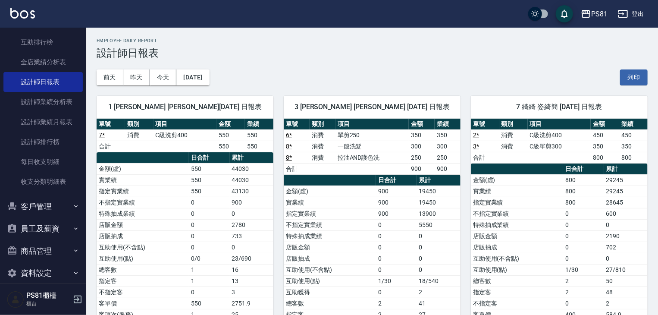
drag, startPoint x: 410, startPoint y: 226, endPoint x: 424, endPoint y: 195, distance: 34.0
click at [413, 223] on tbody "金額(虛) 900 19450 實業績 900 19450 指定實業績 900 13900 不指定實業績 0 5550 特殊抽成業績 0 0 店販金額 0 0…" at bounding box center [372, 274] width 177 height 179
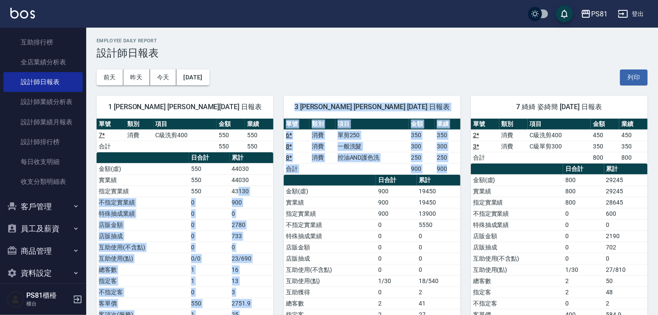
drag, startPoint x: 372, startPoint y: 217, endPoint x: 283, endPoint y: 189, distance: 93.6
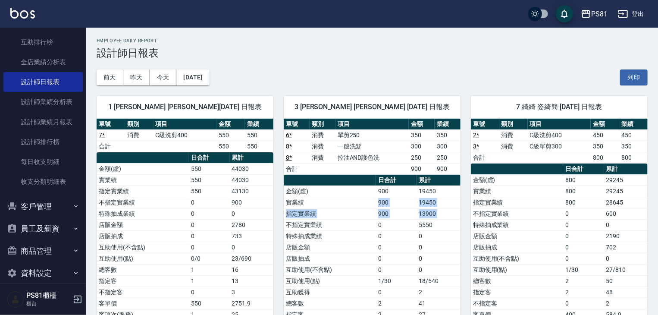
drag, startPoint x: 286, startPoint y: 220, endPoint x: 294, endPoint y: 209, distance: 12.9
click at [289, 210] on tbody "金額(虛) 900 19450 實業績 900 19450 指定實業績 900 13900 不指定實業績 0 5550 特殊抽成業績 0 0 店販金額 0 0…" at bounding box center [372, 274] width 177 height 179
drag, startPoint x: 282, startPoint y: 239, endPoint x: 292, endPoint y: 223, distance: 19.1
click at [284, 221] on td "不指定實業績" at bounding box center [330, 224] width 92 height 11
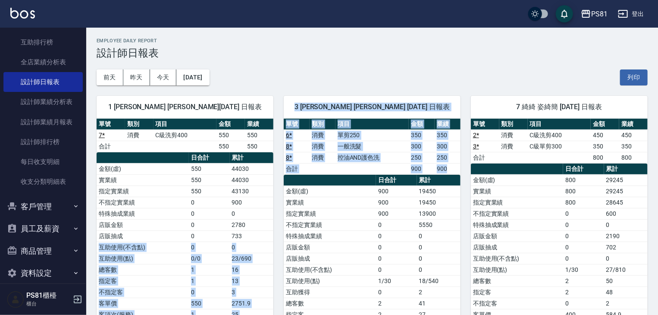
click at [289, 220] on div "3 [PERSON_NAME] [PERSON_NAME] [DATE] 日報表 單號 類別 項目 金額 業績 6 * 消費 單剪250 350 350 8 …" at bounding box center [366, 230] width 187 height 290
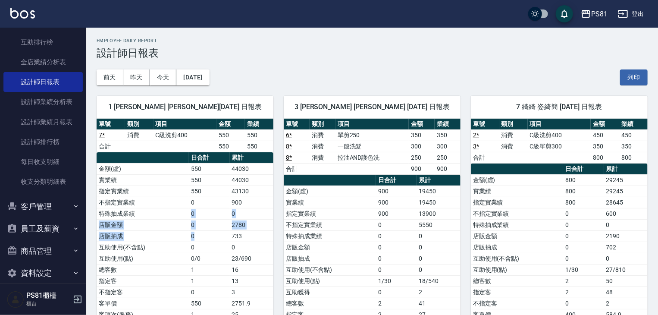
drag, startPoint x: 183, startPoint y: 224, endPoint x: 178, endPoint y: 212, distance: 13.1
click at [166, 207] on tbody "金額(虛) 550 44030 實業績 550 44030 指定實業績 550 43130 不指定實業績 0 900 特殊抽成業績 0 0 店販金額 0 27…" at bounding box center [185, 247] width 177 height 168
drag, startPoint x: 276, startPoint y: 203, endPoint x: 281, endPoint y: 188, distance: 15.1
click at [276, 198] on div "3 [PERSON_NAME] [PERSON_NAME] [DATE] 日報表 單號 類別 項目 金額 業績 6 * 消費 單剪250 350 350 8 …" at bounding box center [366, 230] width 187 height 290
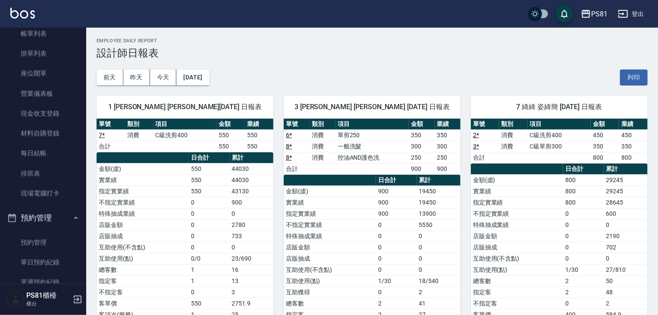
scroll to position [0, 0]
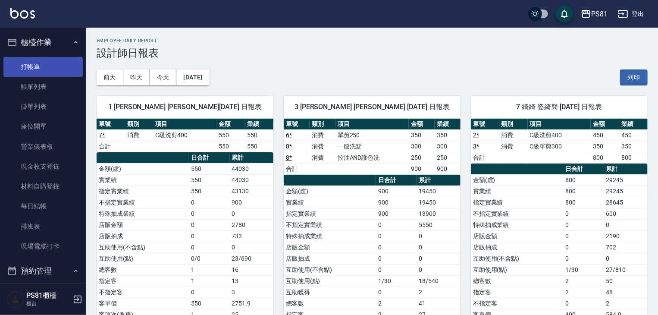
click at [19, 62] on link "打帳單" at bounding box center [42, 67] width 79 height 20
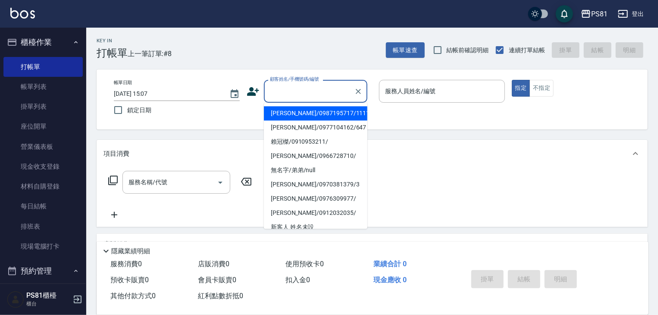
click at [289, 90] on input "顧客姓名/手機號碼/編號" at bounding box center [309, 91] width 83 height 15
click at [298, 112] on li "[PERSON_NAME]/0987195717/111111" at bounding box center [316, 113] width 104 height 14
type input "[PERSON_NAME]/0987195717/111111"
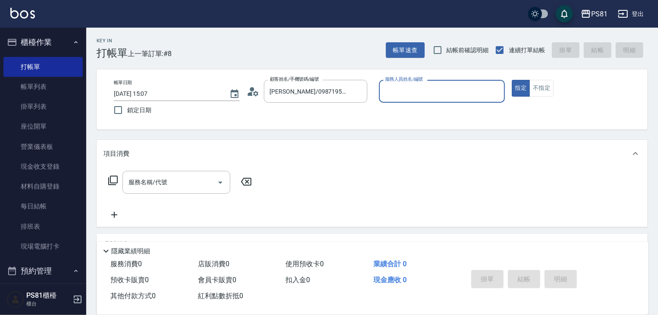
drag, startPoint x: 421, startPoint y: 80, endPoint x: 413, endPoint y: 100, distance: 22.0
click at [420, 82] on label "服務人員姓名/編號" at bounding box center [404, 79] width 38 height 6
click at [420, 84] on input "服務人員姓名/編號" at bounding box center [442, 91] width 118 height 15
click at [412, 100] on div "服務人員姓名/編號" at bounding box center [442, 91] width 126 height 23
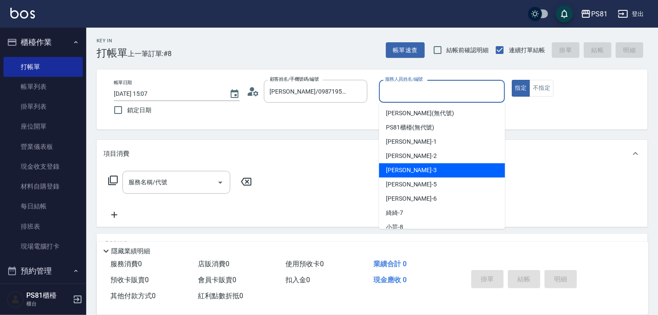
drag, startPoint x: 410, startPoint y: 171, endPoint x: 510, endPoint y: 85, distance: 131.5
click at [412, 169] on div "[PERSON_NAME] -3" at bounding box center [442, 170] width 126 height 14
type input "[PERSON_NAME]-3"
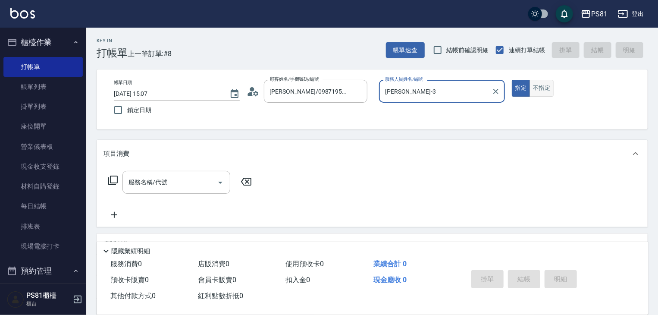
click at [531, 91] on button "不指定" at bounding box center [542, 88] width 24 height 17
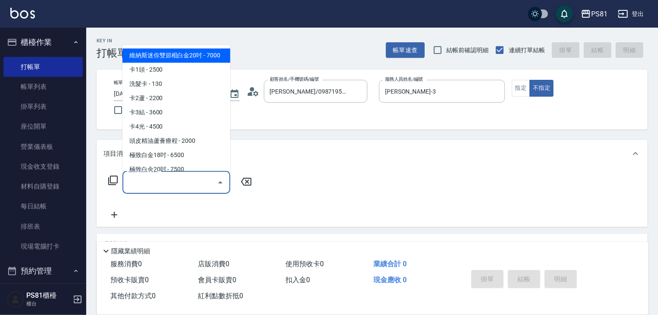
drag, startPoint x: 191, startPoint y: 176, endPoint x: 187, endPoint y: 156, distance: 20.1
click at [188, 179] on input "服務名稱/代號" at bounding box center [169, 182] width 87 height 15
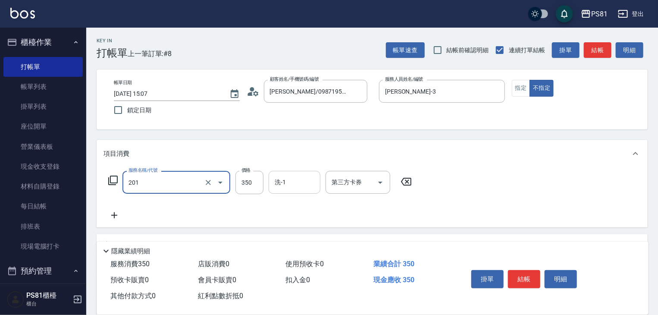
type input "洗剪350(201)"
click at [285, 181] on input "洗-1" at bounding box center [295, 182] width 44 height 15
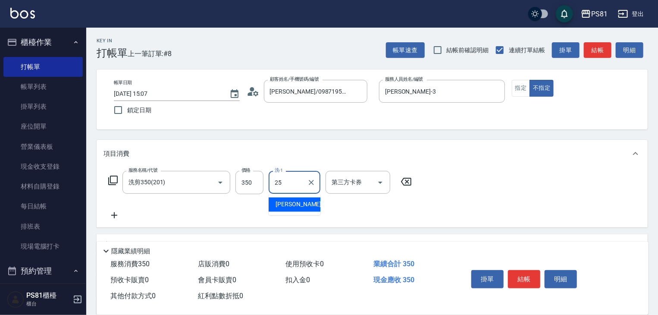
type input "[PERSON_NAME]-25"
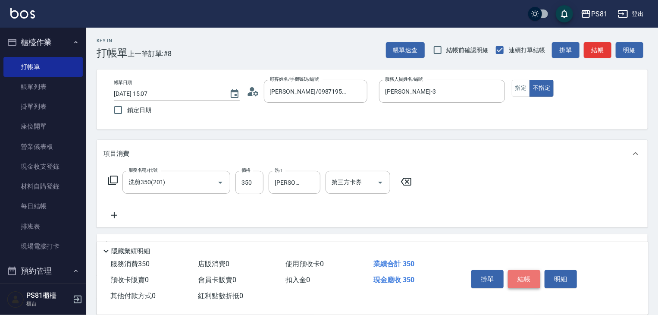
click at [513, 275] on button "結帳" at bounding box center [524, 279] width 32 height 18
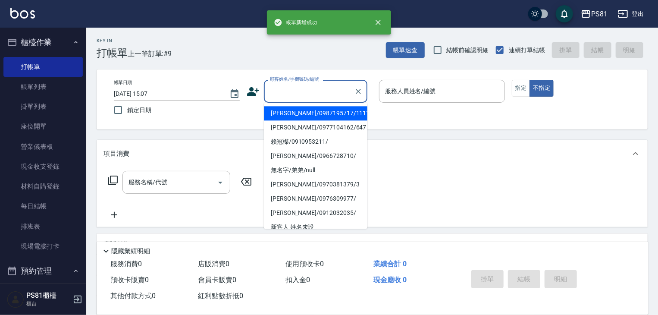
click at [290, 90] on input "顧客姓名/手機號碼/編號" at bounding box center [309, 91] width 83 height 15
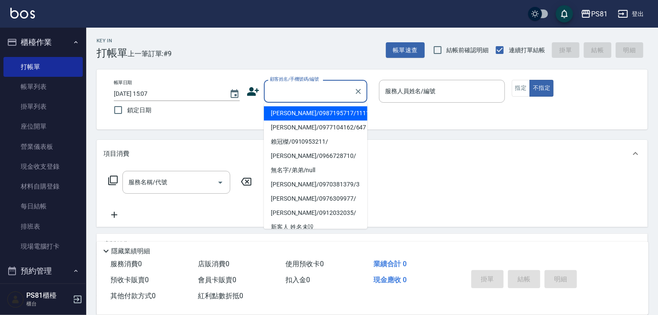
drag, startPoint x: 300, startPoint y: 112, endPoint x: 469, endPoint y: 121, distance: 169.7
click at [303, 113] on li "[PERSON_NAME]/0987195717/111111" at bounding box center [316, 113] width 104 height 14
type input "[PERSON_NAME]/0987195717/111111"
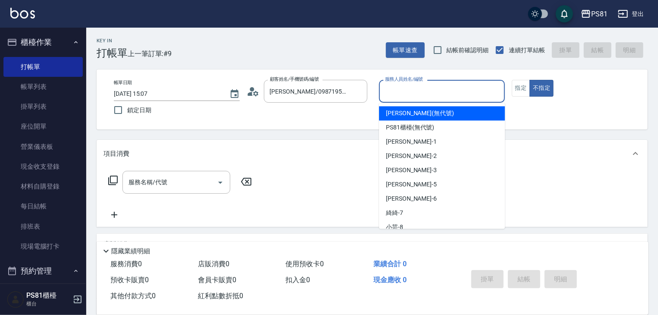
click at [442, 98] on input "服務人員姓名/編號" at bounding box center [442, 91] width 118 height 15
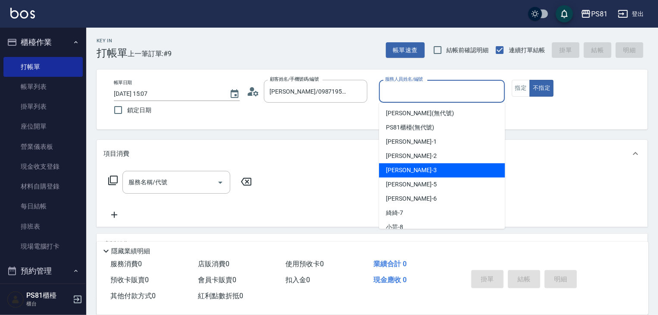
click at [411, 165] on div "[PERSON_NAME] -3" at bounding box center [442, 170] width 126 height 14
type input "[PERSON_NAME]-3"
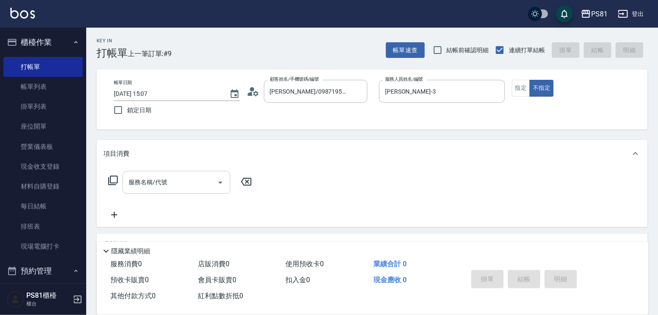
drag, startPoint x: 160, startPoint y: 194, endPoint x: 166, endPoint y: 191, distance: 6.6
click at [161, 195] on div "服務名稱/代號 服務名稱/代號" at bounding box center [181, 195] width 154 height 49
click at [165, 182] on input "服務名稱/代號" at bounding box center [169, 182] width 87 height 15
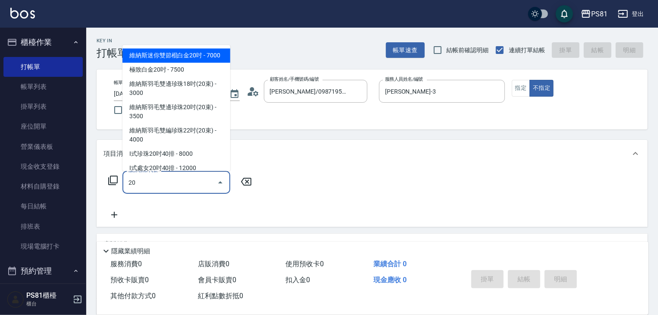
type input "維納斯迷你雙節棍白金20吋"
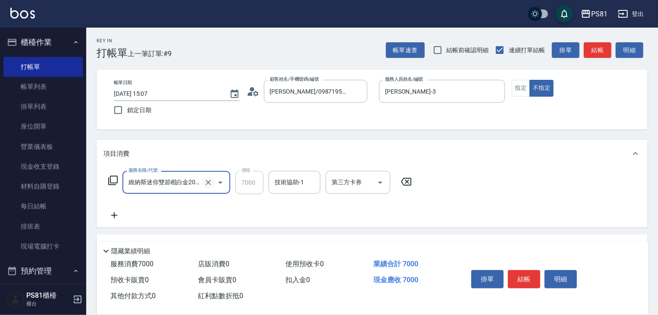
click at [207, 185] on icon "Clear" at bounding box center [208, 182] width 9 height 9
click at [186, 175] on input "服務名稱/代號" at bounding box center [164, 182] width 76 height 15
type input "洗剪350(201)"
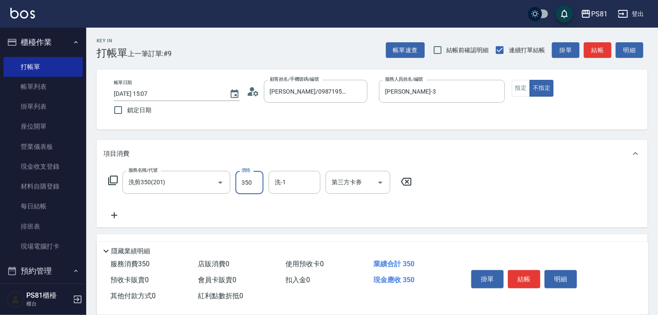
click at [259, 187] on input "350" at bounding box center [249, 182] width 28 height 23
type input "450"
type input "[PERSON_NAME]-25"
click at [522, 88] on button "指定" at bounding box center [521, 88] width 19 height 17
click at [521, 271] on button "結帳" at bounding box center [524, 279] width 32 height 18
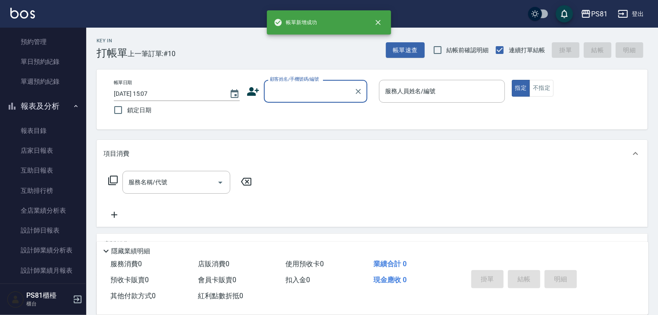
scroll to position [259, 0]
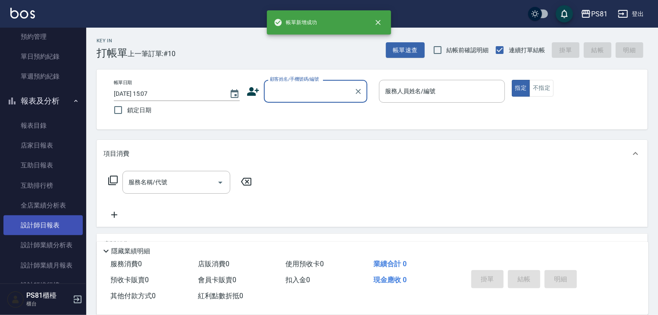
click at [67, 223] on link "設計師日報表" at bounding box center [42, 225] width 79 height 20
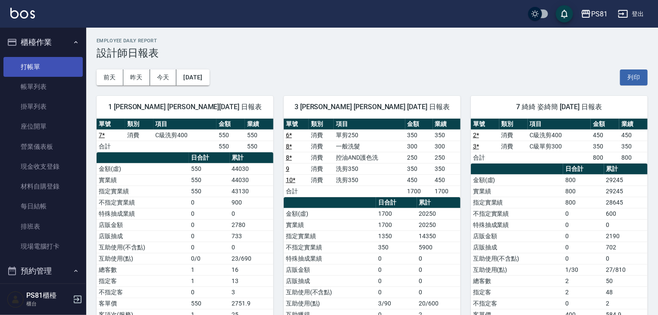
click at [39, 71] on link "打帳單" at bounding box center [42, 67] width 79 height 20
